Goal: Task Accomplishment & Management: Manage account settings

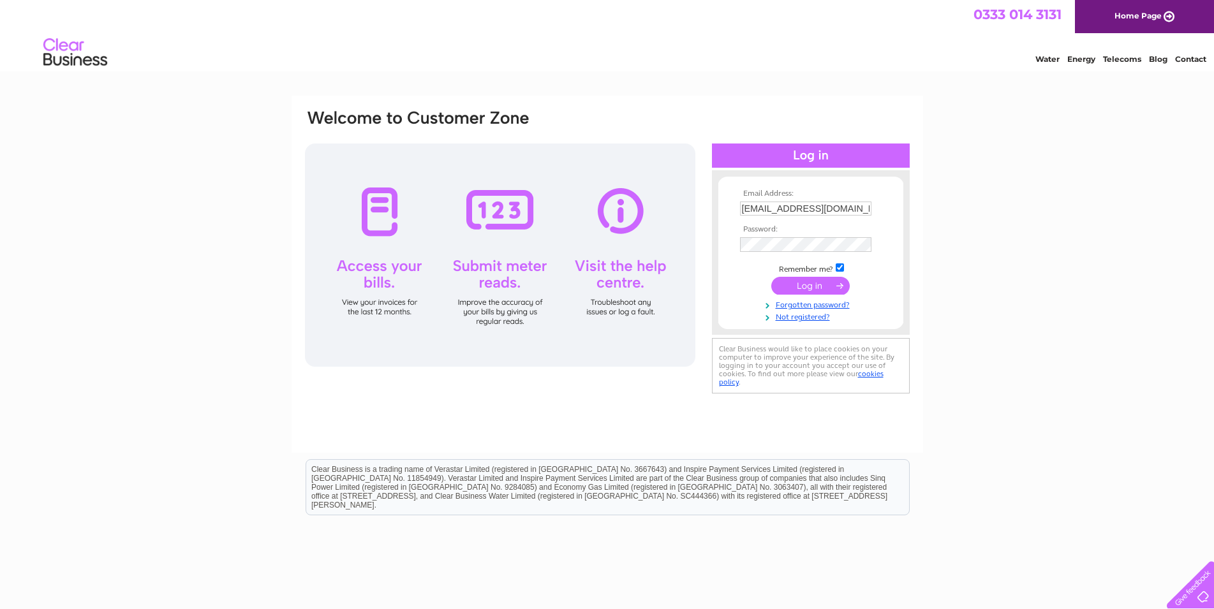
drag, startPoint x: 815, startPoint y: 286, endPoint x: 819, endPoint y: 296, distance: 11.1
click at [815, 285] on input "submit" at bounding box center [810, 286] width 78 height 18
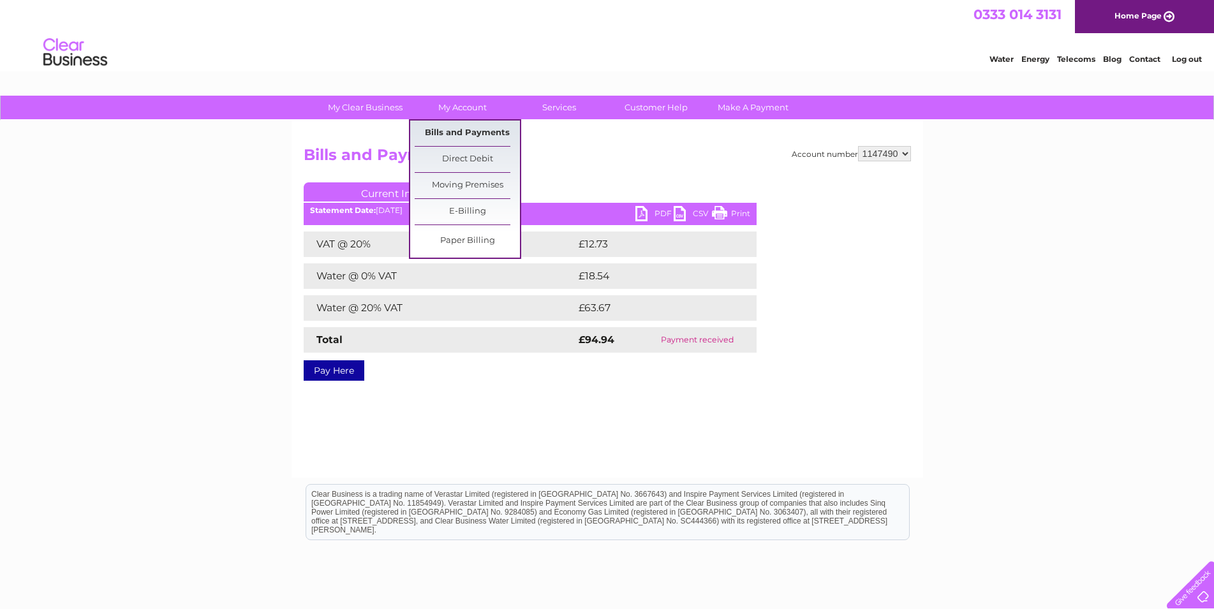
drag, startPoint x: 469, startPoint y: 130, endPoint x: 499, endPoint y: 145, distance: 32.8
click at [469, 129] on link "Bills and Payments" at bounding box center [467, 134] width 105 height 26
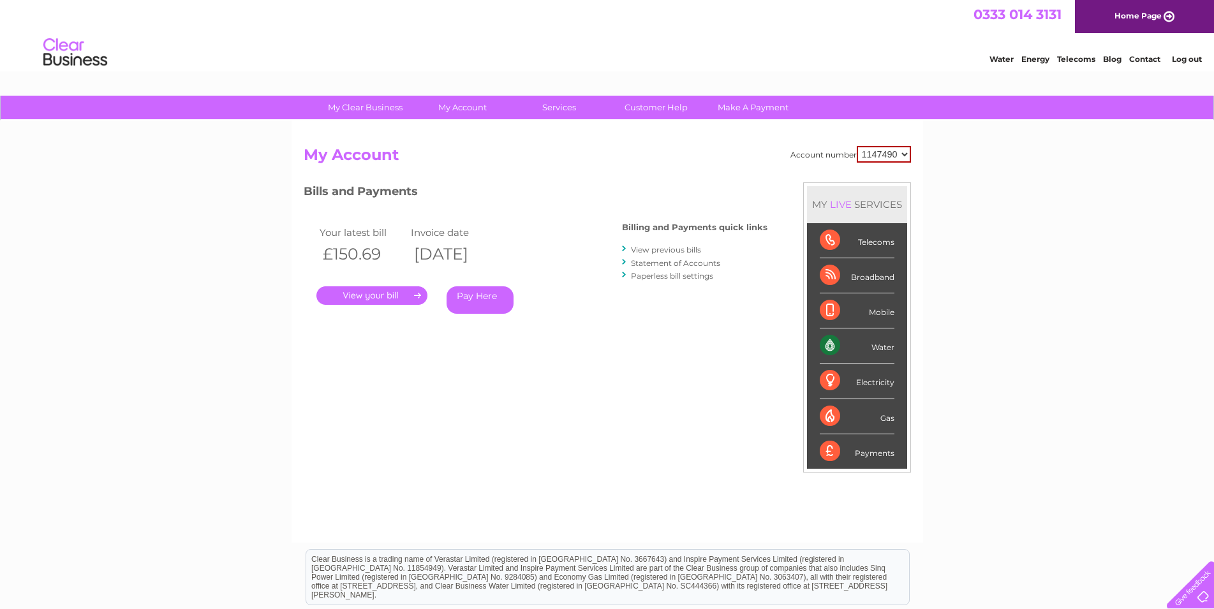
click at [339, 297] on link "." at bounding box center [371, 295] width 111 height 18
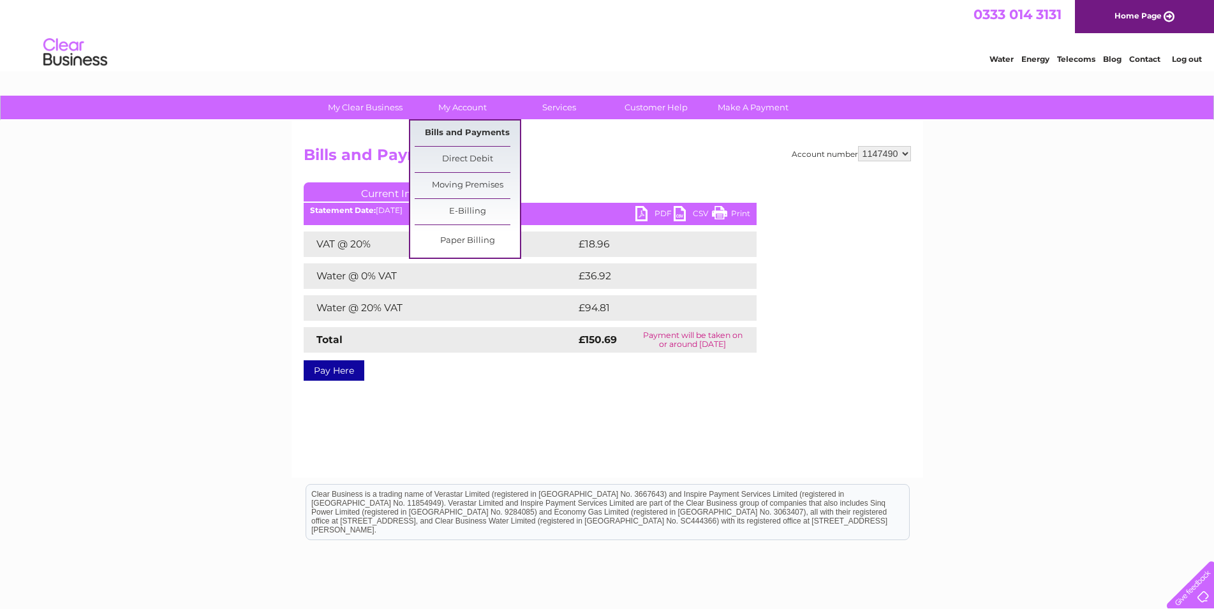
click at [487, 131] on link "Bills and Payments" at bounding box center [467, 134] width 105 height 26
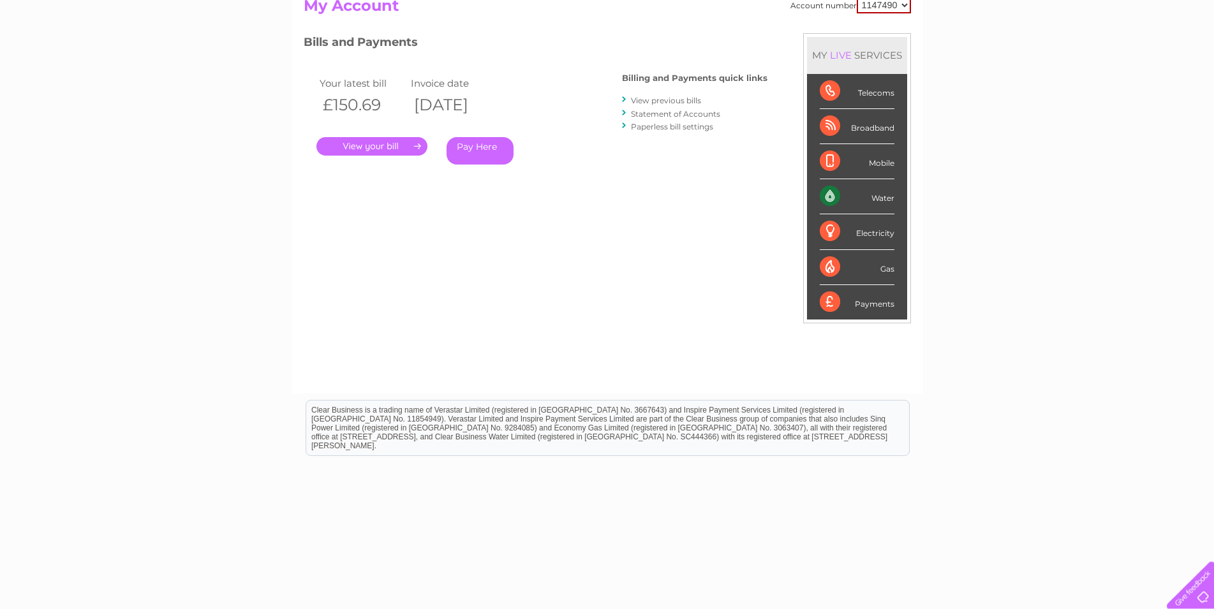
scroll to position [161, 0]
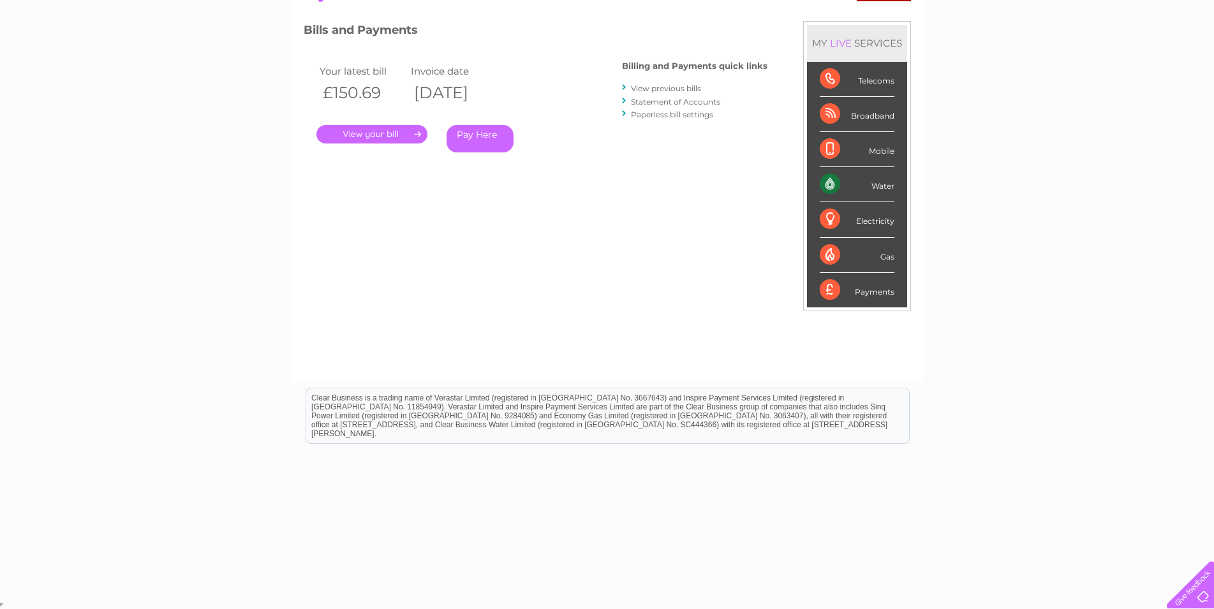
click at [665, 88] on link "View previous bills" at bounding box center [666, 89] width 70 height 10
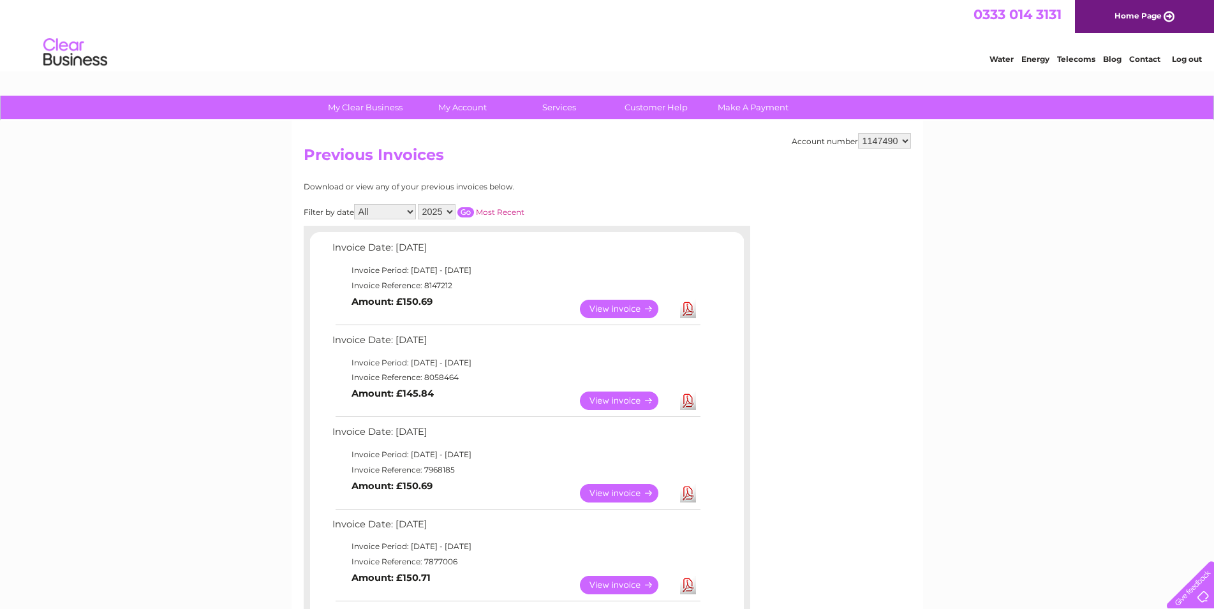
click at [615, 309] on link "View" at bounding box center [627, 309] width 94 height 18
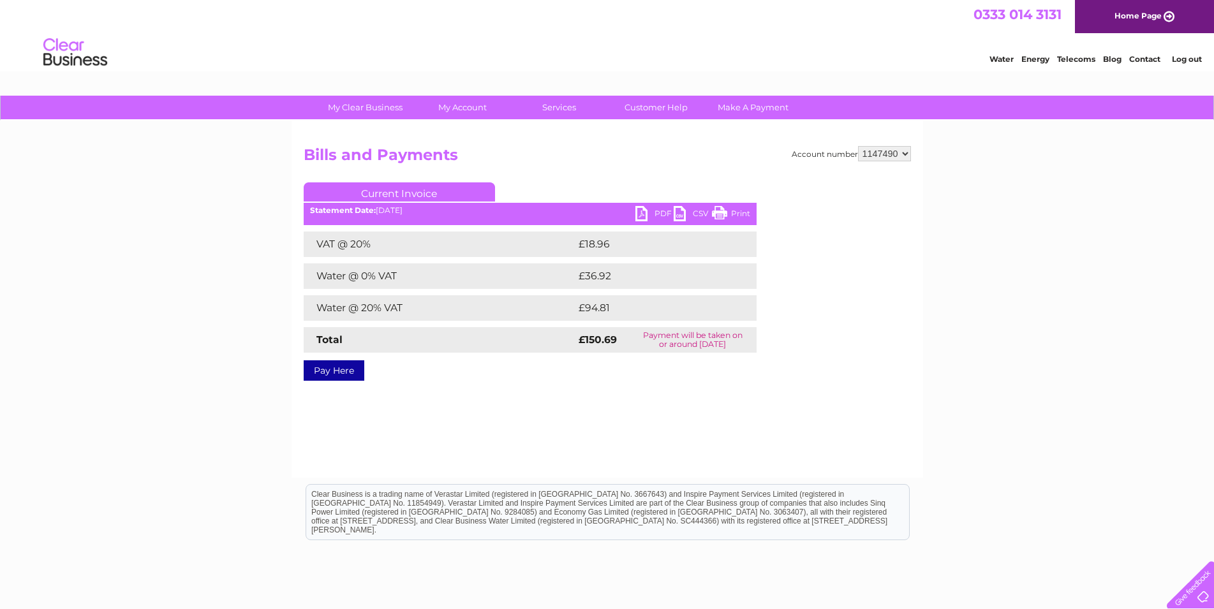
drag, startPoint x: 644, startPoint y: 210, endPoint x: 688, endPoint y: 277, distance: 80.1
click at [645, 210] on link "PDF" at bounding box center [654, 215] width 38 height 18
click at [1189, 56] on li "Log out" at bounding box center [1187, 59] width 38 height 16
click at [1177, 63] on link "Log out" at bounding box center [1187, 59] width 30 height 10
